Goal: Task Accomplishment & Management: Use online tool/utility

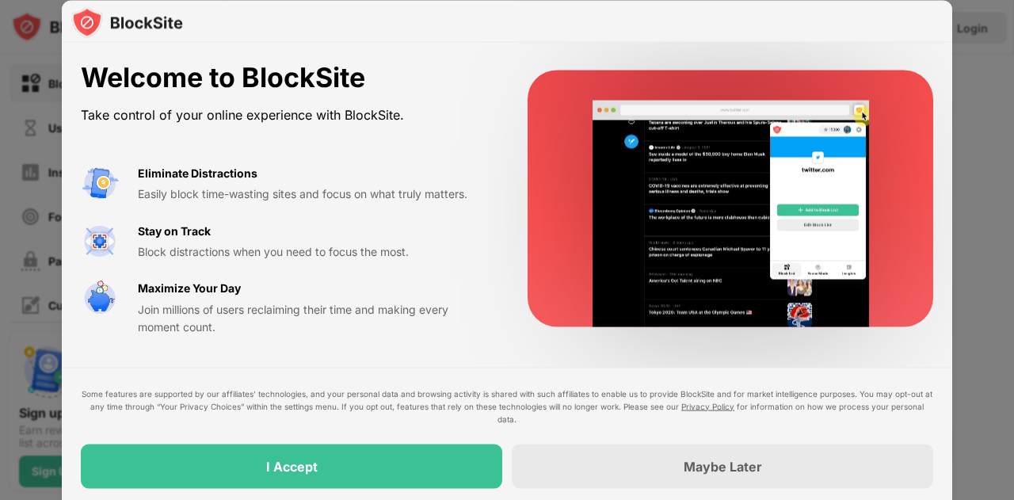
click at [425, 468] on div "I Accept" at bounding box center [292, 466] width 422 height 44
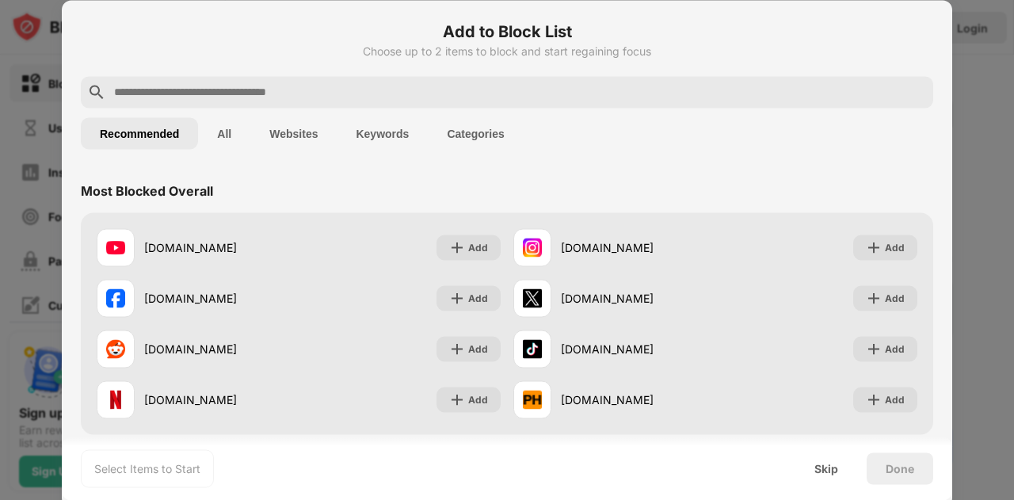
click at [468, 350] on div "Add" at bounding box center [478, 349] width 20 height 16
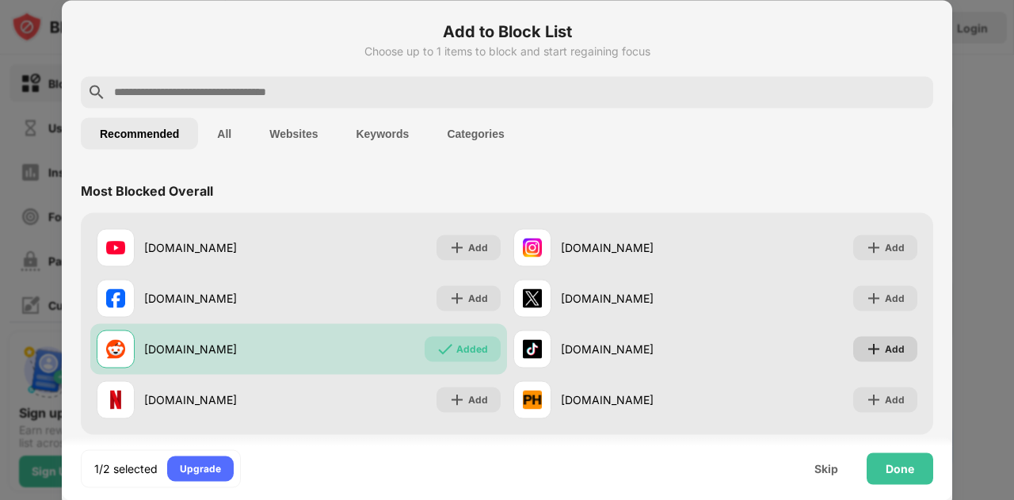
click at [885, 352] on div "Add" at bounding box center [895, 349] width 20 height 16
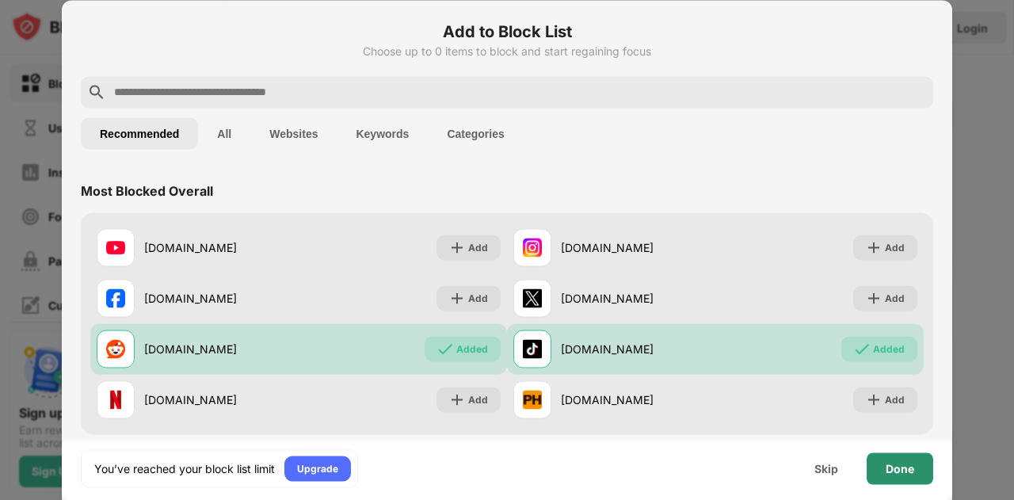
click at [899, 468] on div "Done" at bounding box center [900, 468] width 29 height 13
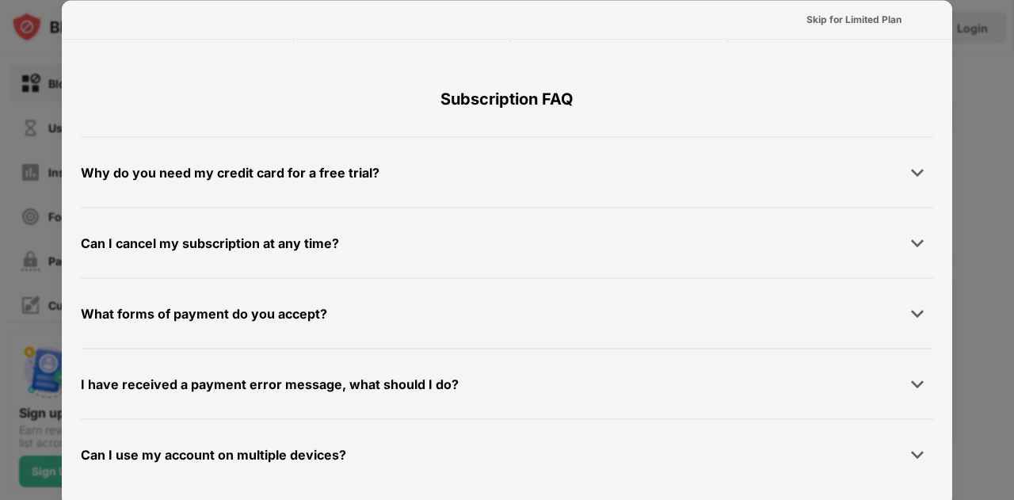
scroll to position [386, 0]
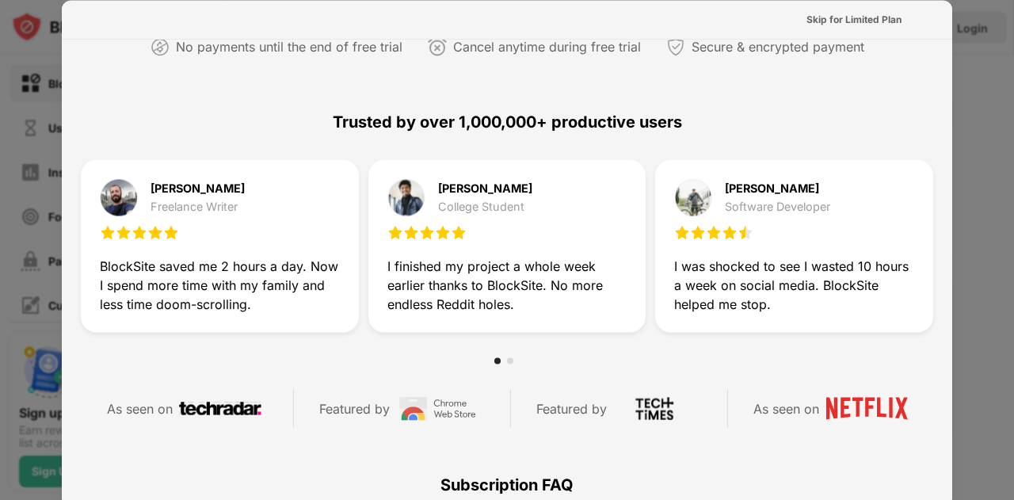
click at [994, 128] on div at bounding box center [507, 250] width 1014 height 500
